Goal: Transaction & Acquisition: Book appointment/travel/reservation

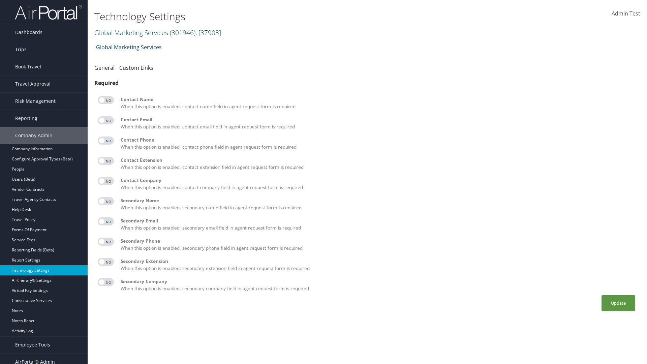
click at [106, 100] on label at bounding box center [106, 100] width 16 height 8
click at [105, 100] on input "checkbox" at bounding box center [103, 101] width 4 height 4
checkbox input "true"
click at [106, 120] on label at bounding box center [106, 120] width 16 height 8
click at [105, 120] on input "checkbox" at bounding box center [103, 121] width 4 height 4
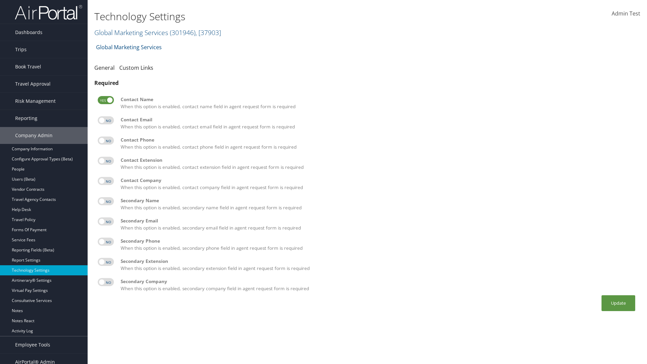
checkbox input "true"
click at [106, 140] on label at bounding box center [106, 140] width 16 height 8
click at [105, 140] on input "checkbox" at bounding box center [103, 141] width 4 height 4
checkbox input "true"
click at [106, 161] on label at bounding box center [106, 161] width 16 height 8
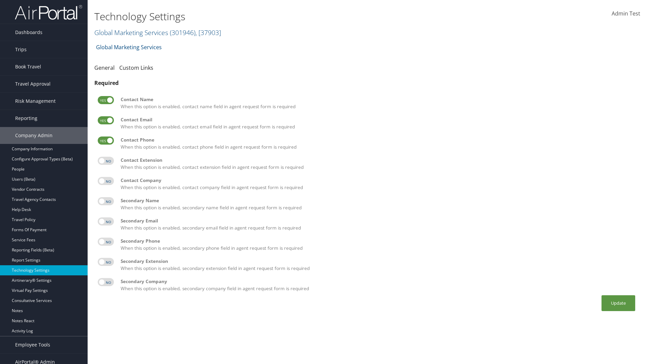
click at [105, 161] on input "checkbox" at bounding box center [103, 162] width 4 height 4
checkbox input "true"
click at [106, 181] on label at bounding box center [106, 181] width 16 height 8
click at [105, 181] on input "checkbox" at bounding box center [103, 182] width 4 height 4
checkbox input "true"
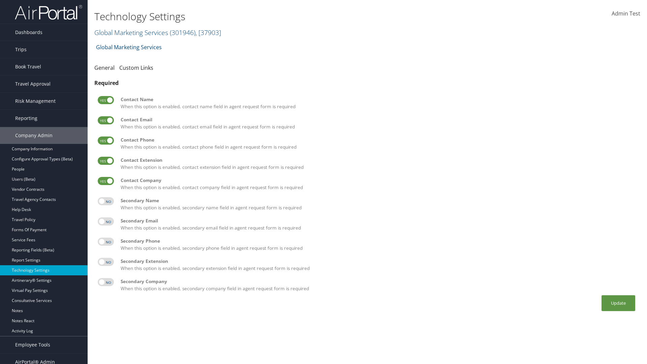
click at [106, 201] on label at bounding box center [106, 201] width 16 height 8
click at [105, 201] on input "checkbox" at bounding box center [103, 202] width 4 height 4
checkbox input "true"
click at [106, 221] on label at bounding box center [106, 221] width 16 height 8
click at [105, 221] on input "checkbox" at bounding box center [103, 222] width 4 height 4
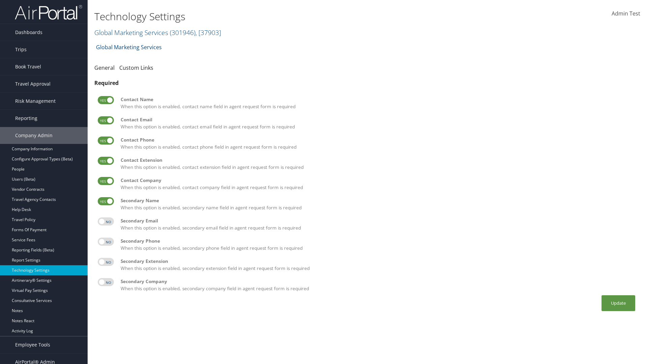
checkbox input "true"
click at [106, 241] on label at bounding box center [106, 241] width 16 height 8
click at [105, 241] on input "checkbox" at bounding box center [103, 242] width 4 height 4
checkbox input "true"
click at [106, 262] on label at bounding box center [106, 262] width 16 height 8
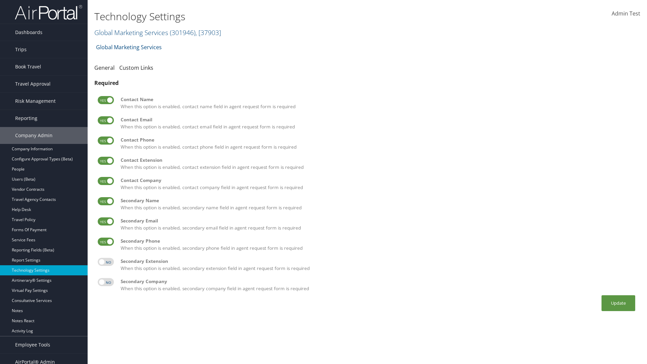
click at [105, 262] on input "checkbox" at bounding box center [103, 263] width 4 height 4
checkbox input "true"
click at [106, 282] on label at bounding box center [106, 282] width 16 height 8
click at [105, 282] on input "checkbox" at bounding box center [103, 283] width 4 height 4
checkbox input "true"
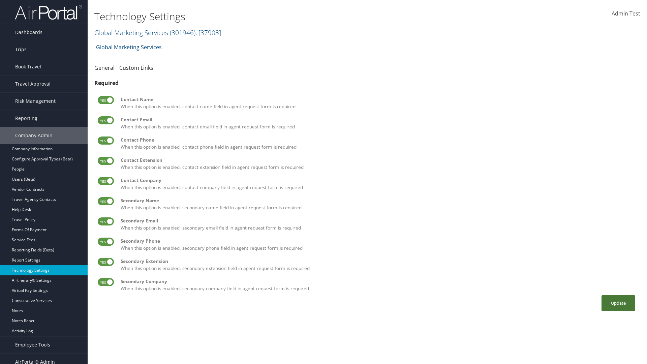
click at [618, 303] on button "Update" at bounding box center [618, 303] width 34 height 16
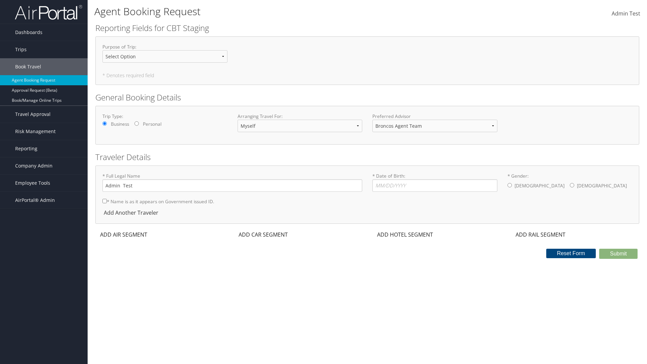
click at [124, 234] on div "ADD AIR SEGMENT" at bounding box center [122, 234] width 55 height 8
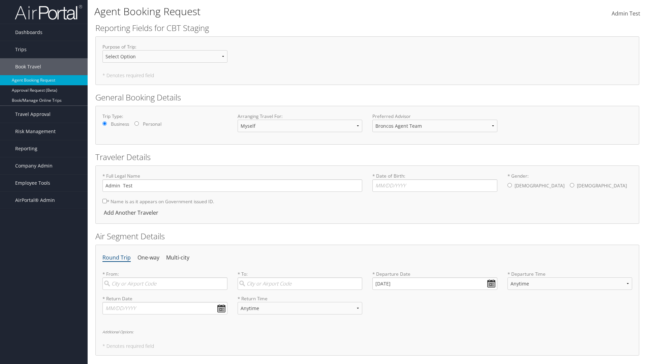
scroll to position [127, 0]
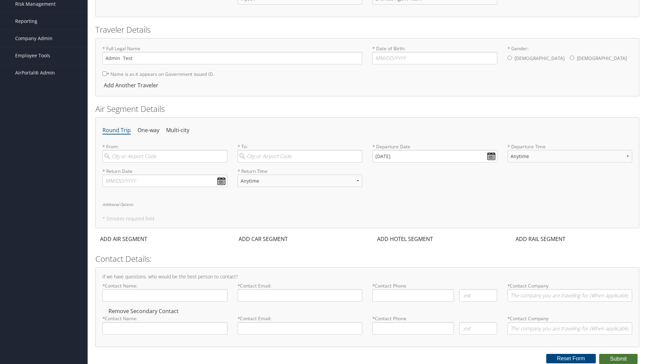
click at [618, 358] on button "Submit" at bounding box center [618, 359] width 38 height 10
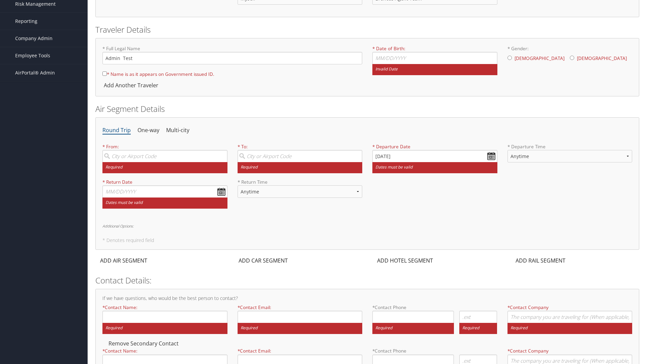
scroll to position [130, 0]
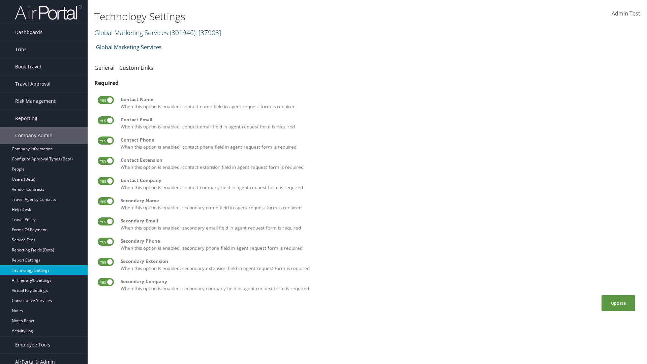
click at [106, 100] on label at bounding box center [106, 100] width 16 height 8
click at [105, 100] on input "checkbox" at bounding box center [103, 101] width 4 height 4
checkbox input "false"
click at [106, 120] on label at bounding box center [106, 120] width 16 height 8
click at [105, 120] on input "checkbox" at bounding box center [103, 121] width 4 height 4
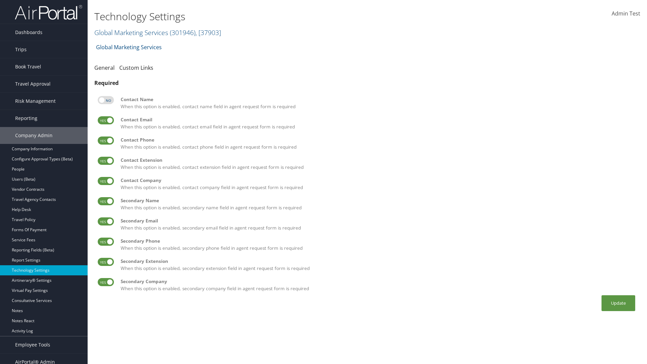
checkbox input "false"
click at [106, 140] on label at bounding box center [106, 140] width 16 height 8
click at [105, 140] on input "checkbox" at bounding box center [103, 141] width 4 height 4
checkbox input "false"
click at [106, 161] on label at bounding box center [106, 161] width 16 height 8
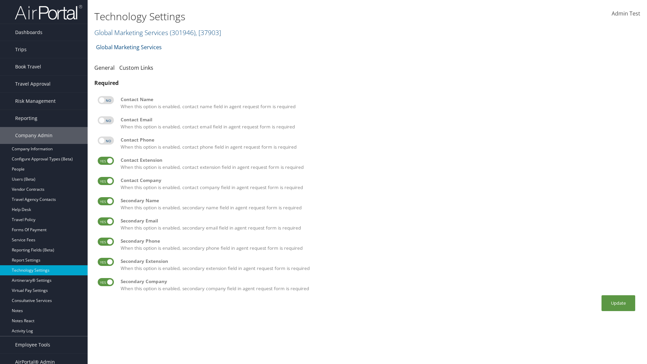
click at [105, 161] on input "checkbox" at bounding box center [103, 162] width 4 height 4
checkbox input "false"
click at [106, 181] on label at bounding box center [106, 181] width 16 height 8
click at [105, 181] on input "checkbox" at bounding box center [103, 182] width 4 height 4
checkbox input "false"
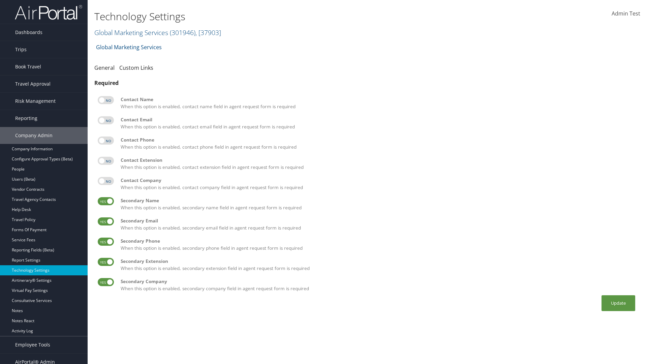
click at [106, 201] on label at bounding box center [106, 201] width 16 height 8
click at [105, 201] on input "checkbox" at bounding box center [103, 202] width 4 height 4
checkbox input "false"
click at [106, 221] on label at bounding box center [106, 221] width 16 height 8
click at [105, 221] on input "checkbox" at bounding box center [103, 222] width 4 height 4
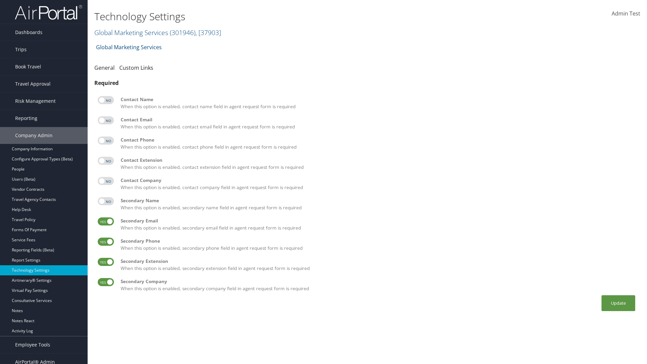
checkbox input "false"
click at [106, 241] on label at bounding box center [106, 241] width 16 height 8
click at [105, 241] on input "checkbox" at bounding box center [103, 242] width 4 height 4
checkbox input "false"
click at [106, 262] on label at bounding box center [106, 262] width 16 height 8
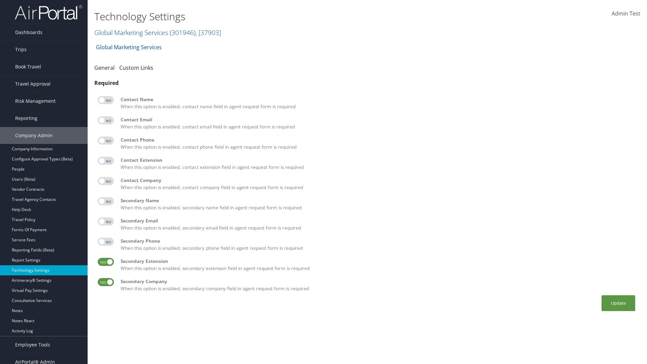
click at [105, 262] on input "checkbox" at bounding box center [103, 263] width 4 height 4
checkbox input "false"
click at [106, 282] on label at bounding box center [106, 282] width 16 height 8
click at [105, 282] on input "checkbox" at bounding box center [103, 283] width 4 height 4
checkbox input "false"
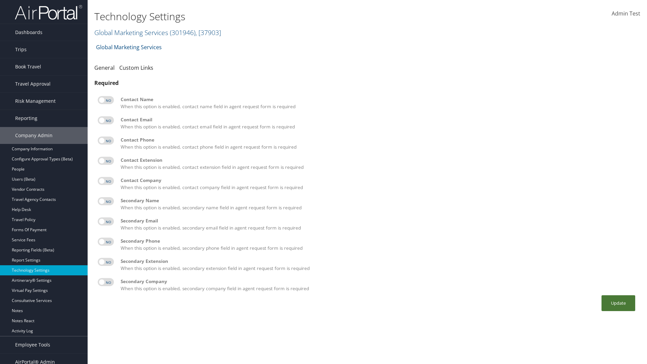
click at [618, 303] on button "Update" at bounding box center [618, 303] width 34 height 16
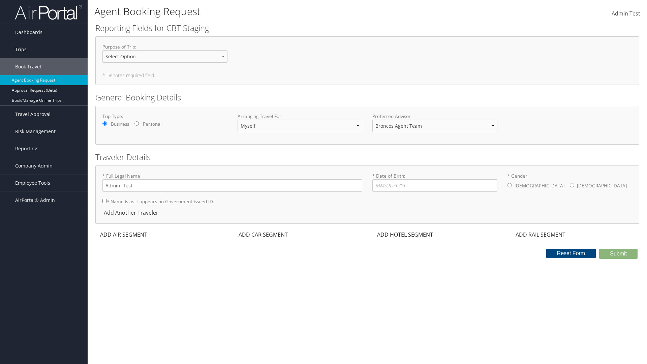
click at [124, 234] on div "ADD AIR SEGMENT" at bounding box center [122, 234] width 55 height 8
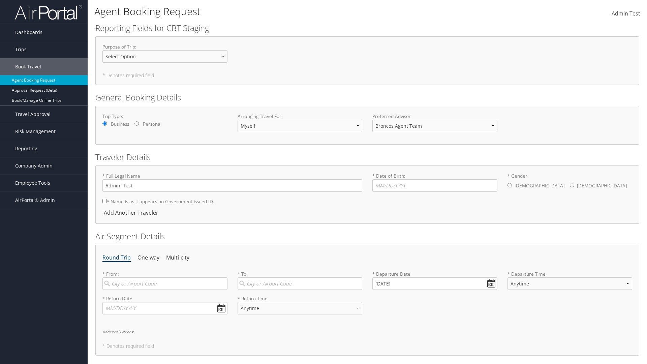
scroll to position [102, 0]
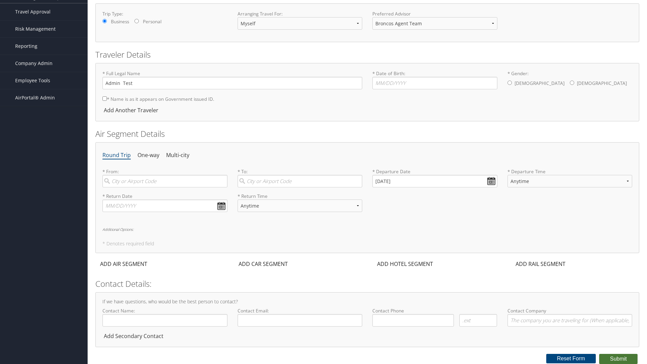
click at [618, 359] on button "Submit" at bounding box center [618, 359] width 38 height 10
